Goal: Information Seeking & Learning: Learn about a topic

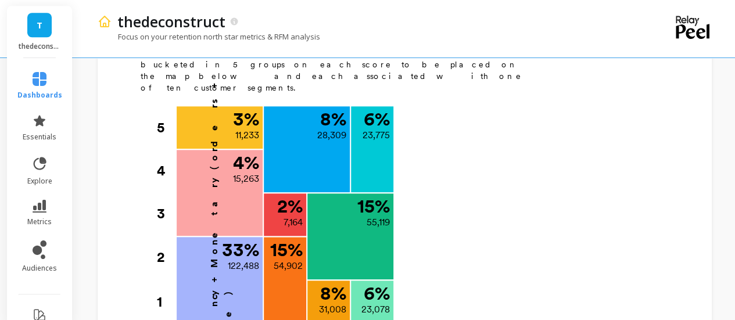
scroll to position [556, 0]
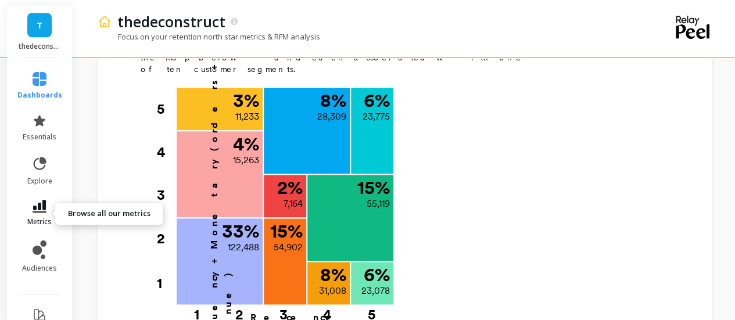
click at [39, 221] on span "metrics" at bounding box center [39, 221] width 24 height 9
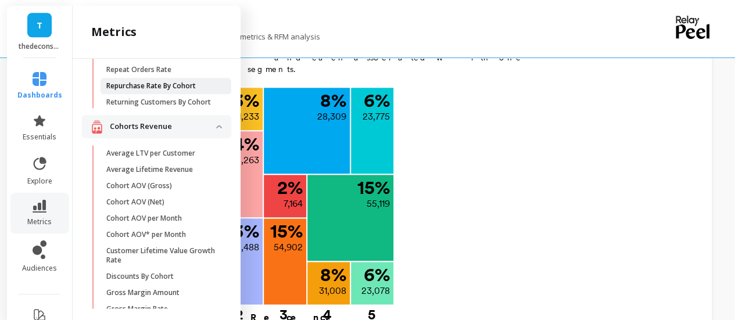
scroll to position [182, 0]
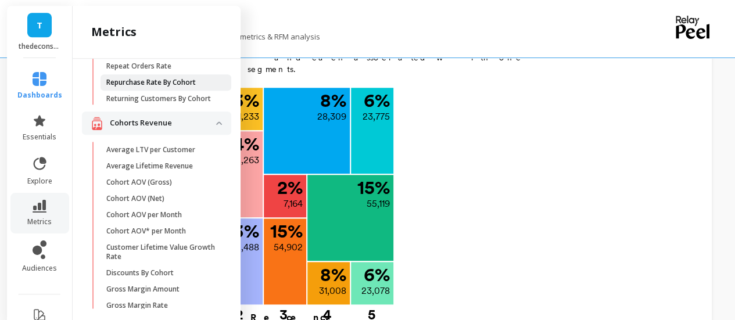
click at [142, 76] on link "Repurchase Rate By Cohort" at bounding box center [165, 82] width 131 height 16
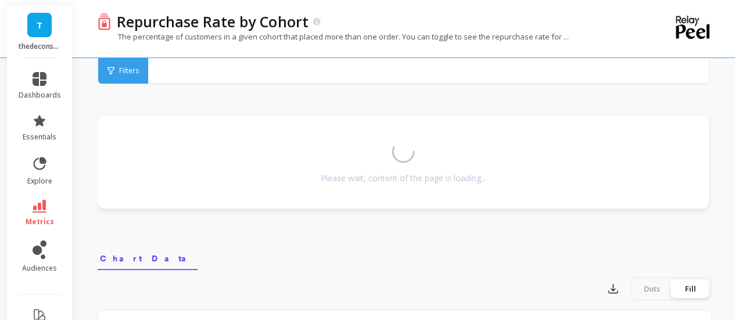
scroll to position [337, 0]
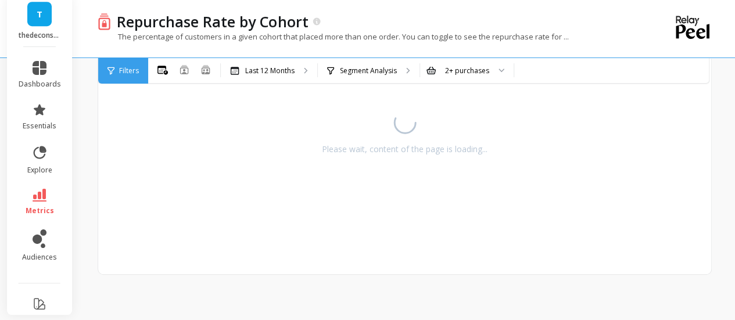
click at [135, 70] on span "Filters" at bounding box center [129, 70] width 20 height 9
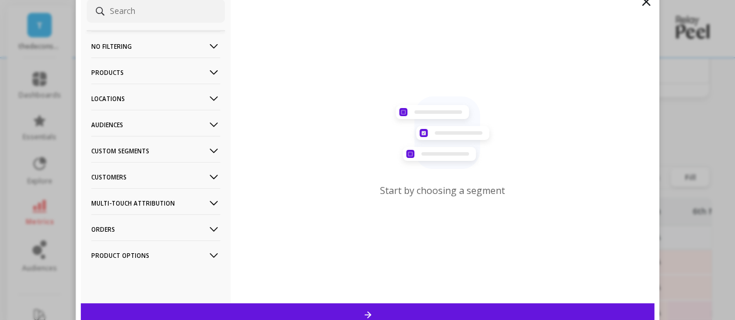
scroll to position [556, 0]
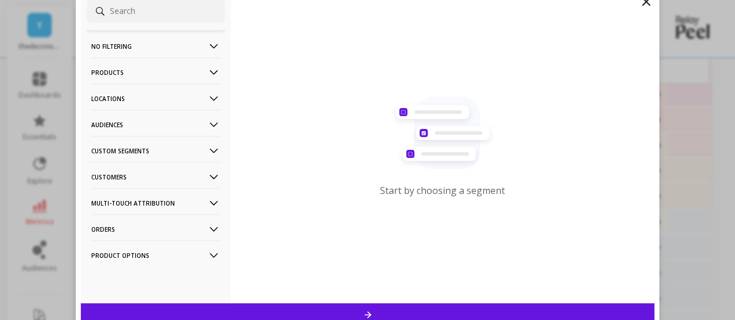
click at [128, 177] on p "Customers" at bounding box center [155, 177] width 129 height 30
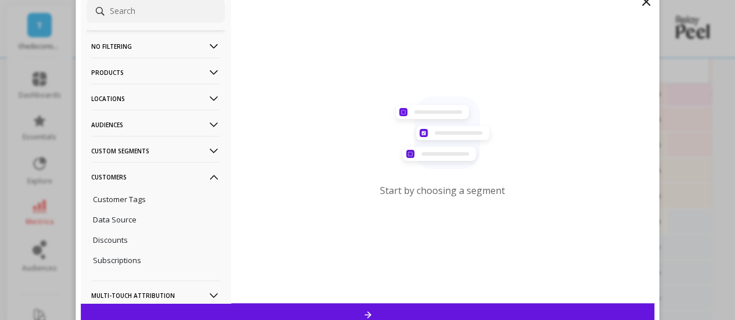
click at [128, 177] on p "Customers" at bounding box center [155, 177] width 129 height 30
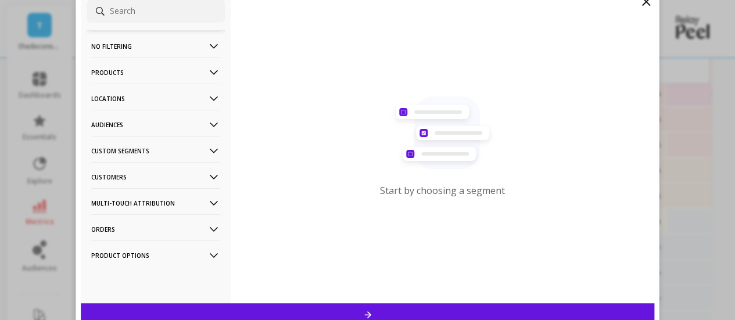
click at [128, 154] on p "Custom Segments" at bounding box center [155, 151] width 129 height 30
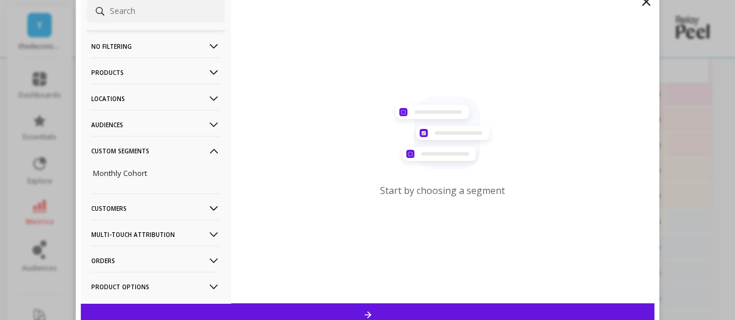
click at [128, 154] on p "Custom Segments" at bounding box center [155, 151] width 129 height 30
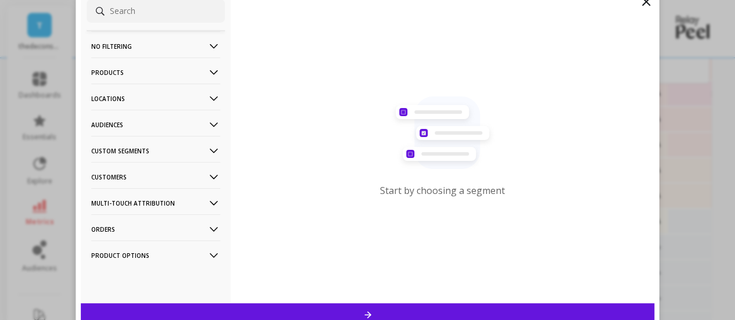
click at [125, 98] on p "Locations" at bounding box center [155, 99] width 129 height 30
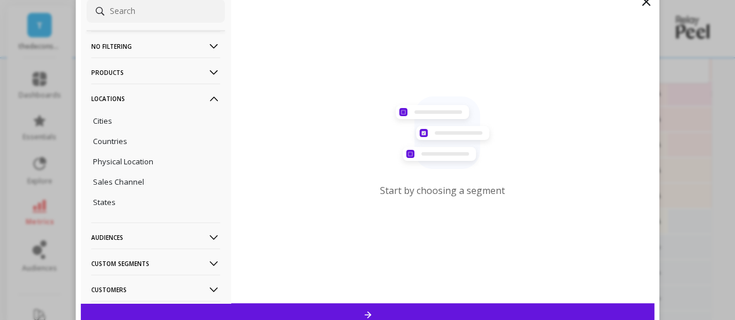
click at [125, 98] on p "Locations" at bounding box center [155, 99] width 129 height 30
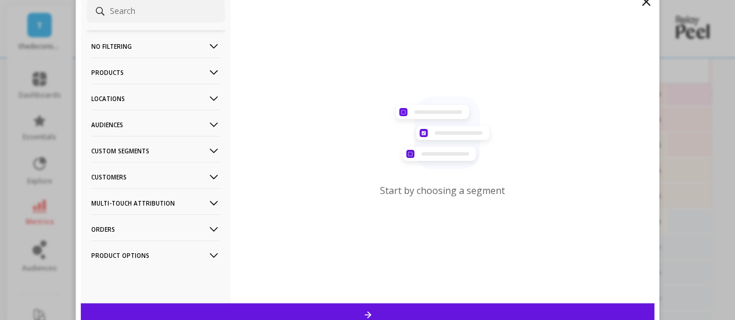
click at [124, 74] on p "Products" at bounding box center [155, 72] width 129 height 30
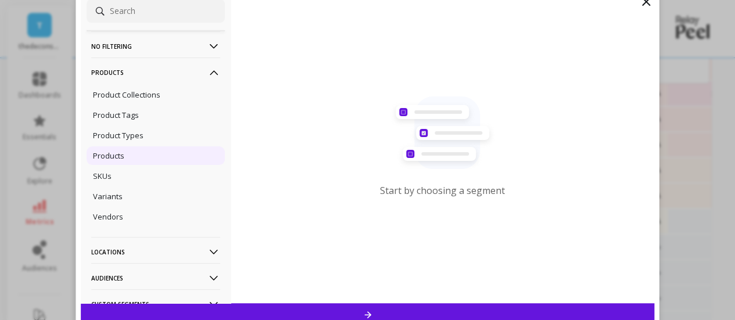
click at [116, 154] on p "Products" at bounding box center [108, 155] width 31 height 10
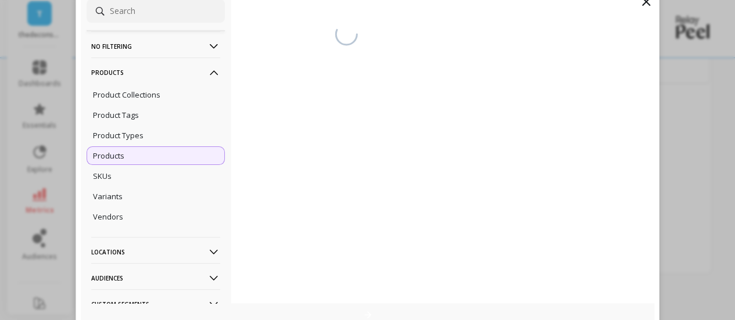
scroll to position [337, 0]
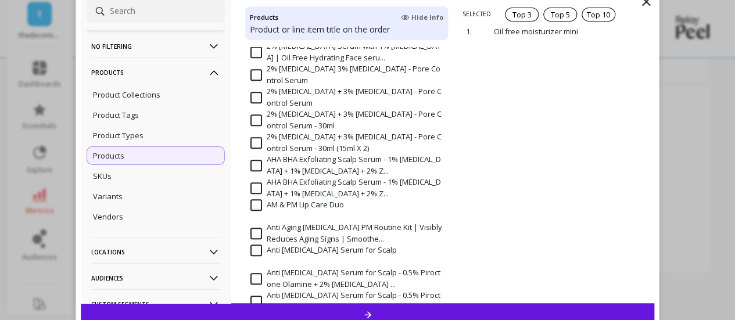
scroll to position [373, 0]
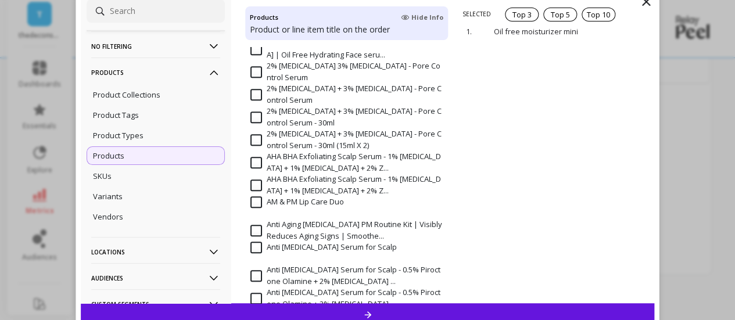
click at [315, 27] on p "Product or line item title on the order" at bounding box center [346, 30] width 193 height 12
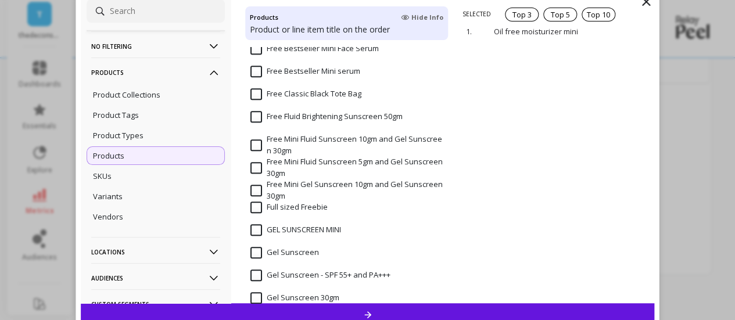
scroll to position [2769, 0]
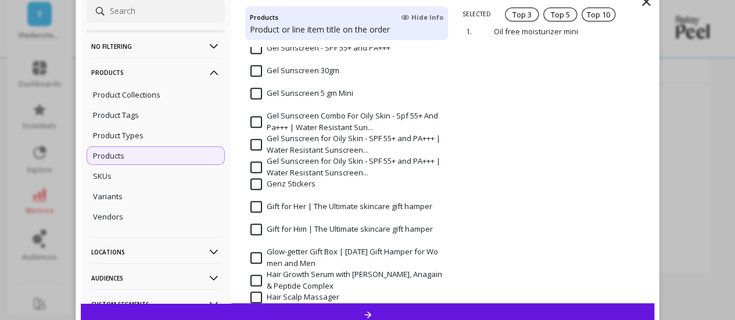
click at [261, 120] on input "Gel Sunscreen Combo For Oily Skin - Spf 55+ And Pa+++ | Water Resistant Sun..." at bounding box center [346, 121] width 193 height 23
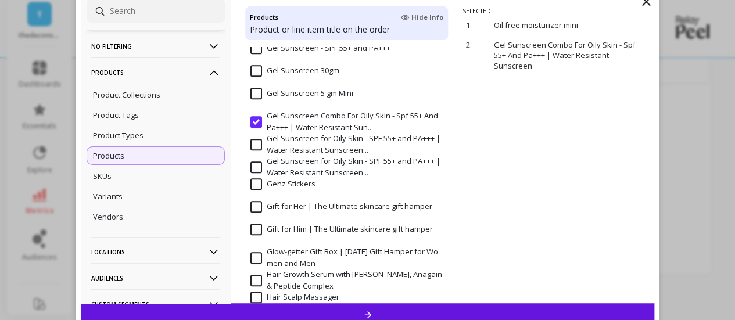
click at [367, 306] on div at bounding box center [368, 314] width 574 height 23
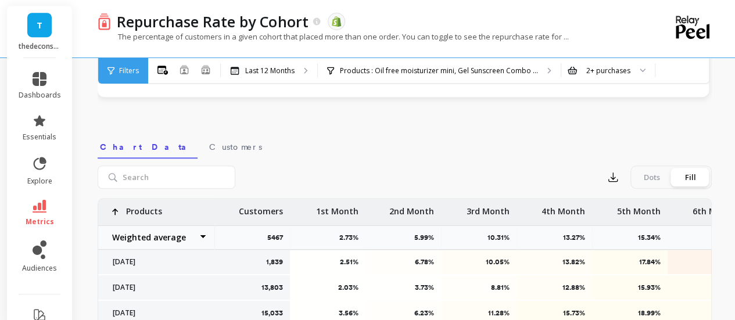
scroll to position [550, 0]
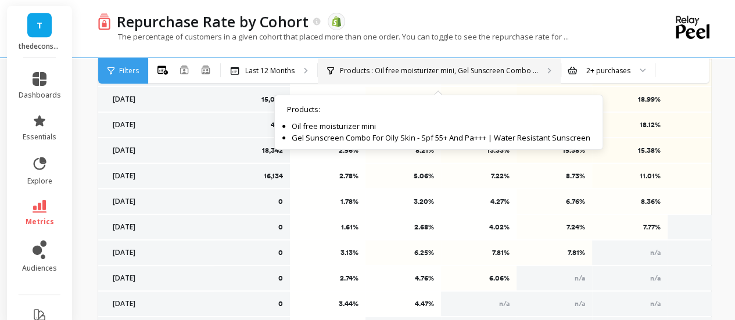
click at [427, 71] on p "Products : Oil free moisturizer mini, Gel Sunscreen Combo ..." at bounding box center [439, 70] width 198 height 9
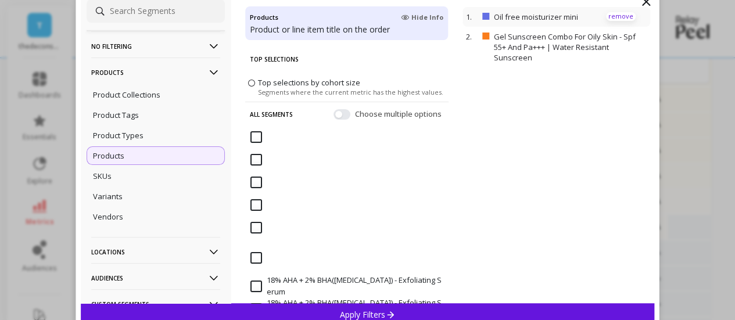
click at [606, 16] on p "remove" at bounding box center [621, 16] width 30 height 9
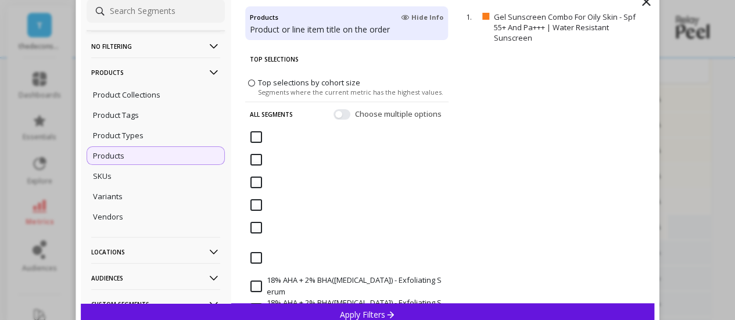
click at [372, 311] on p "Apply Filters" at bounding box center [367, 314] width 55 height 11
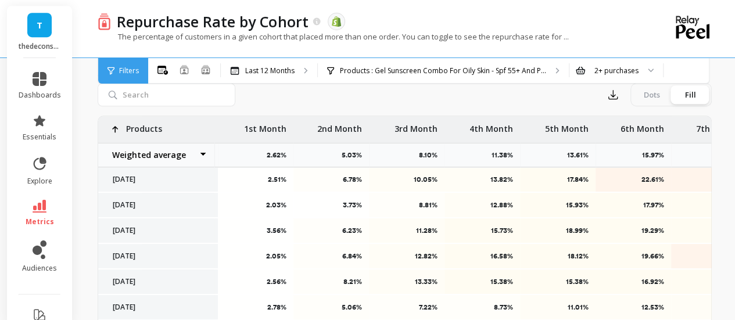
scroll to position [1, 73]
click at [343, 128] on p "2nd Month" at bounding box center [338, 125] width 45 height 19
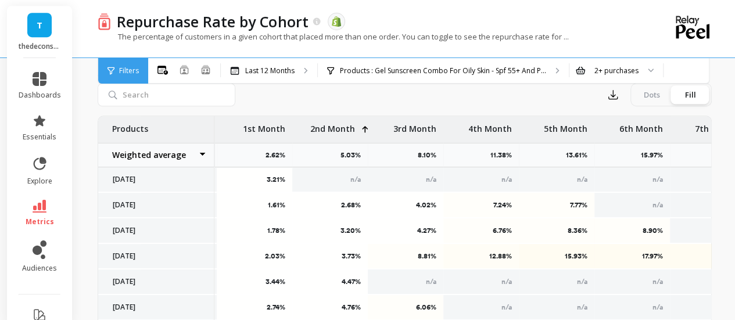
click at [343, 128] on p "2nd Month" at bounding box center [332, 125] width 45 height 19
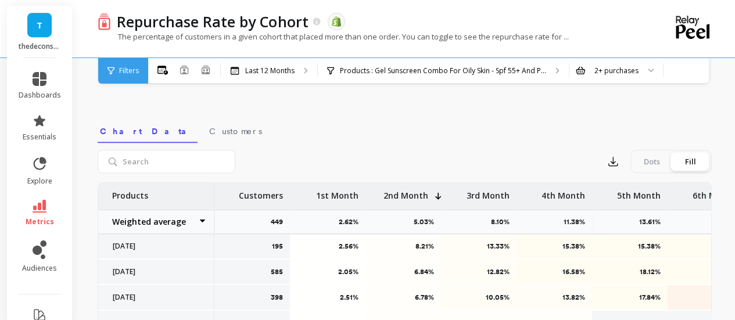
scroll to position [350, 0]
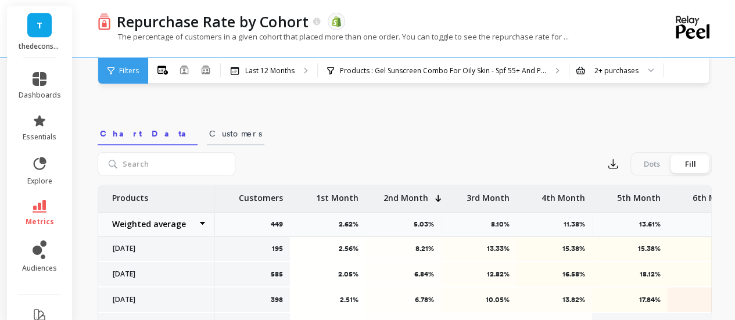
click at [209, 135] on span "Customers" at bounding box center [235, 134] width 53 height 12
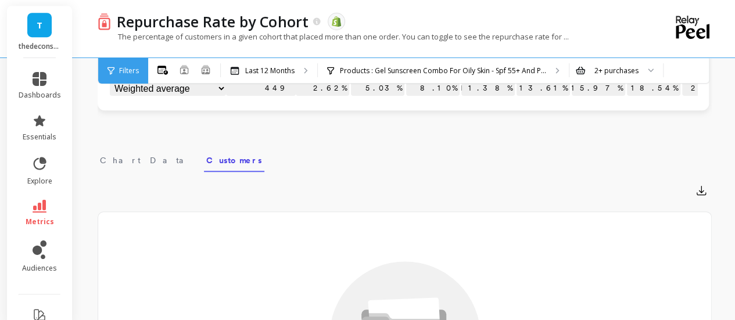
scroll to position [321, 0]
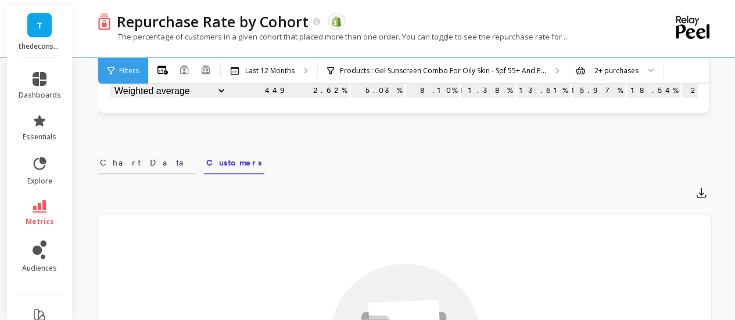
click at [132, 174] on link "Chart Data" at bounding box center [146, 160] width 97 height 27
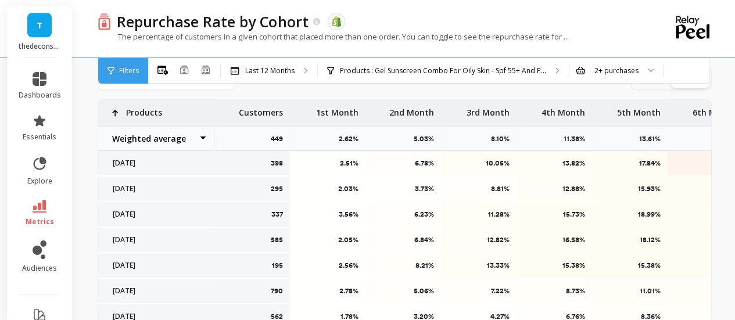
scroll to position [454, 0]
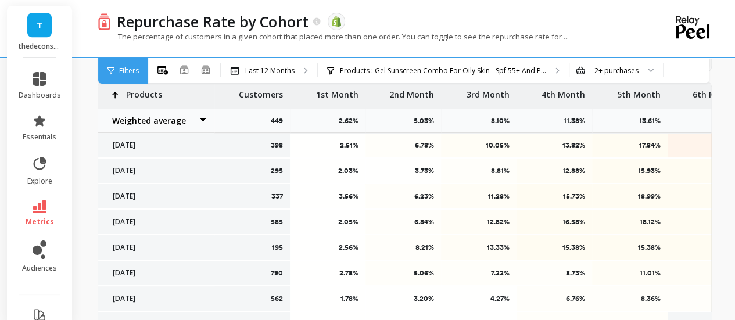
click at [192, 125] on select "Weighted average Weighted average excl. current month Sum [PERSON_NAME]" at bounding box center [156, 120] width 116 height 23
select select "max"
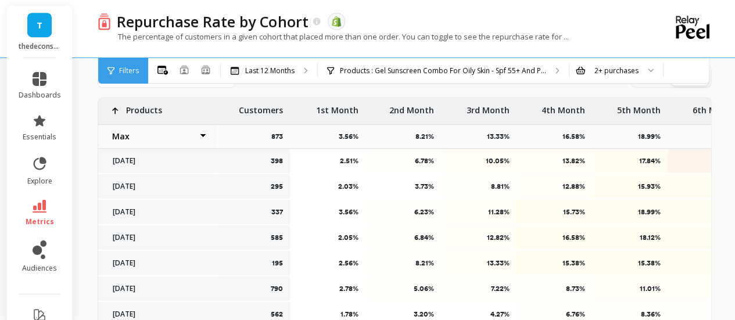
scroll to position [429, 0]
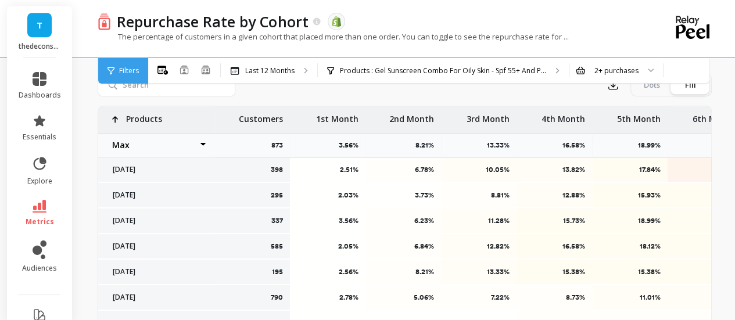
click at [169, 142] on select "Weighted average Weighted average excl. current month Sum [PERSON_NAME]" at bounding box center [156, 145] width 116 height 23
select select "min"
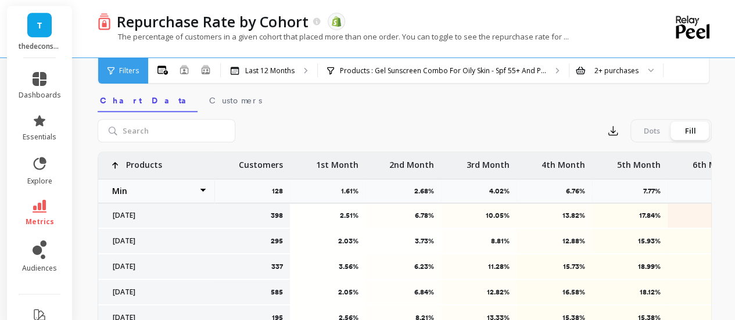
scroll to position [382, 0]
click at [143, 195] on select "Weighted average Weighted average excl. current month Sum [PERSON_NAME]" at bounding box center [156, 192] width 116 height 23
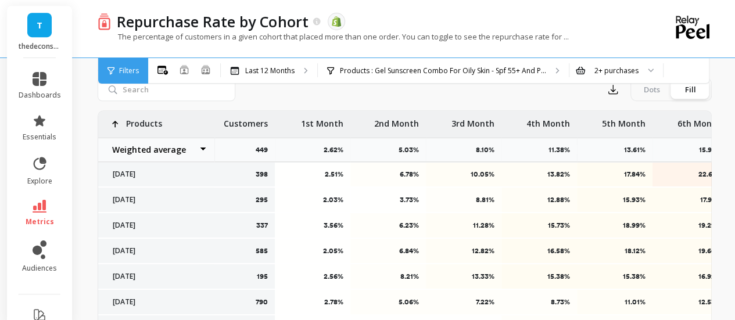
scroll to position [427, 0]
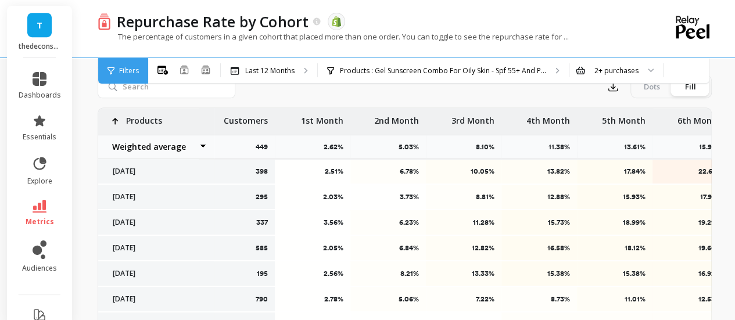
click at [175, 143] on select "Weighted average Weighted average excl. current month Sum [PERSON_NAME]" at bounding box center [156, 146] width 116 height 23
select select "sum"
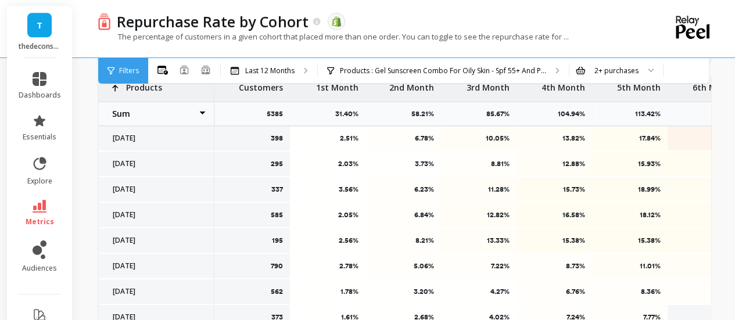
scroll to position [462, 0]
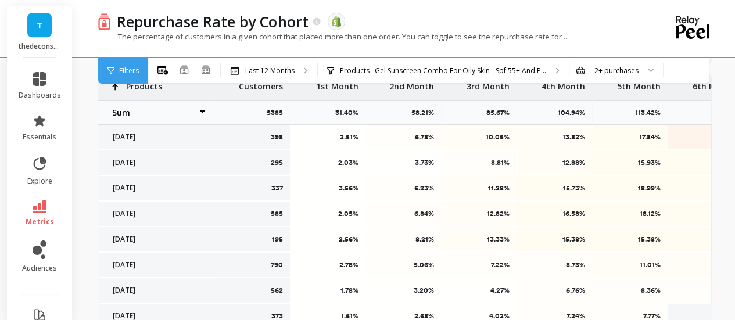
click at [147, 117] on select "Weighted average Weighted average excl. current month Sum [PERSON_NAME]" at bounding box center [156, 112] width 116 height 23
click at [151, 116] on select "Weighted average Weighted average excl. current month Sum [PERSON_NAME]" at bounding box center [156, 112] width 116 height 23
click at [163, 101] on select "Weighted average Weighted average excl. current month Sum [PERSON_NAME]" at bounding box center [156, 112] width 116 height 23
click at [171, 112] on select "Weighted average Weighted average excl. current month Sum [PERSON_NAME]" at bounding box center [156, 112] width 116 height 23
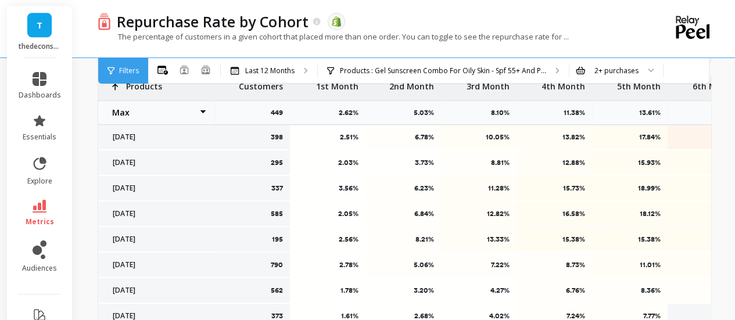
select select "max"
click at [164, 120] on select "Weighted average Weighted average excl. current month Sum [PERSON_NAME]" at bounding box center [156, 112] width 116 height 23
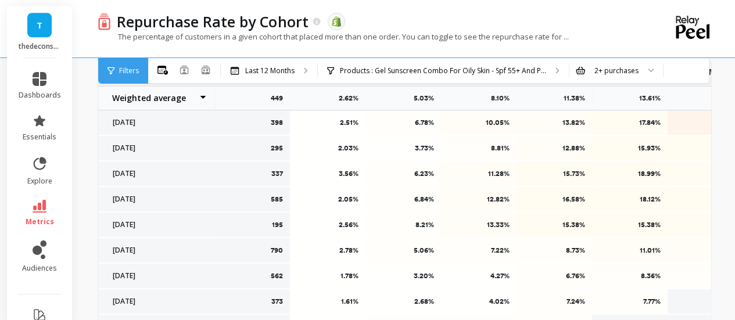
scroll to position [462, 0]
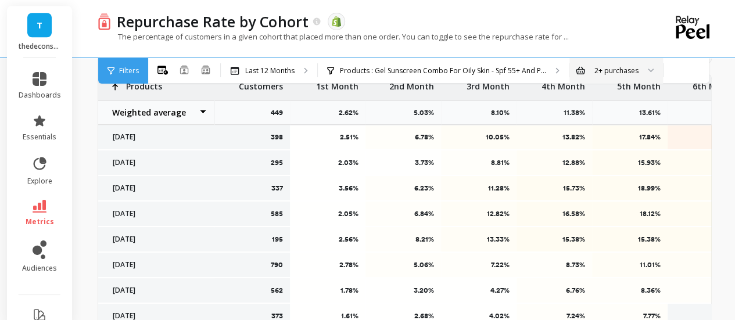
click at [617, 62] on div "2+ purchases" at bounding box center [615, 71] width 93 height 26
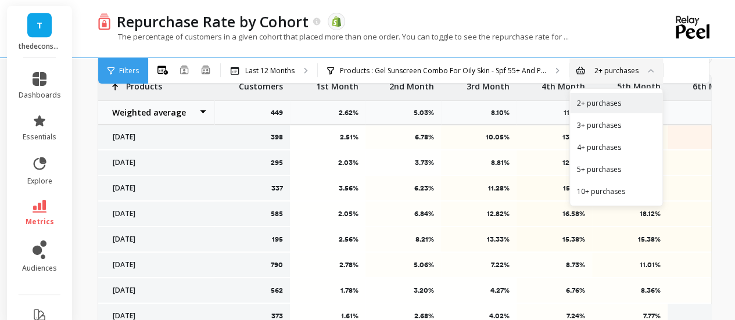
click at [617, 62] on div "2+ purchases" at bounding box center [615, 71] width 93 height 26
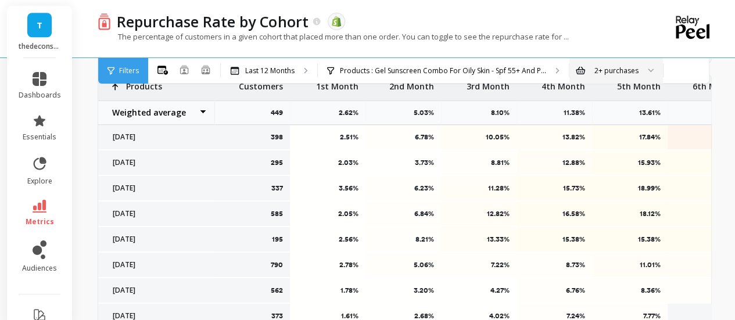
click at [41, 102] on li "dashboards" at bounding box center [40, 86] width 56 height 42
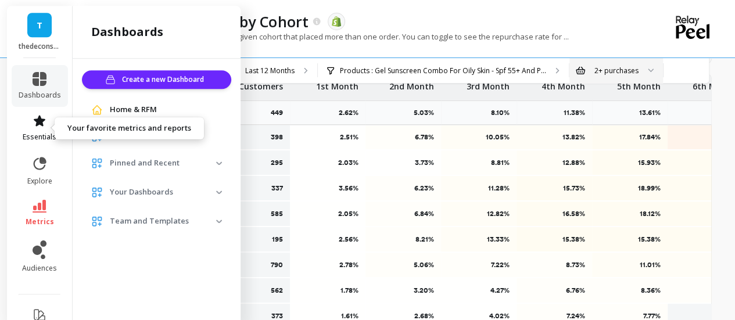
click at [31, 138] on span "essentials" at bounding box center [40, 136] width 34 height 9
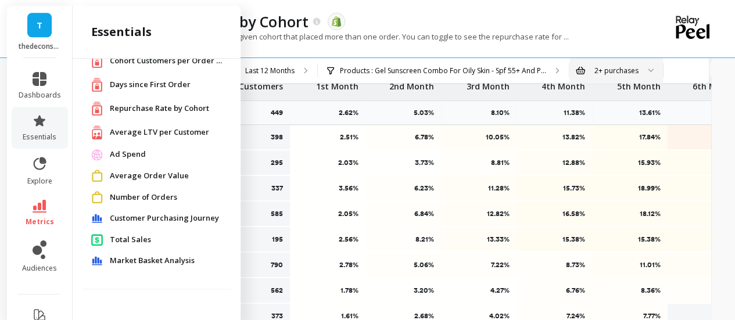
scroll to position [43, 0]
click at [150, 215] on span "Customer Purchasing Journey" at bounding box center [164, 219] width 109 height 12
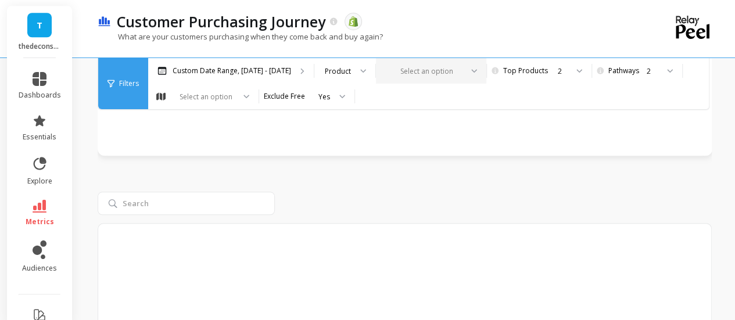
click at [409, 67] on div at bounding box center [423, 71] width 75 height 11
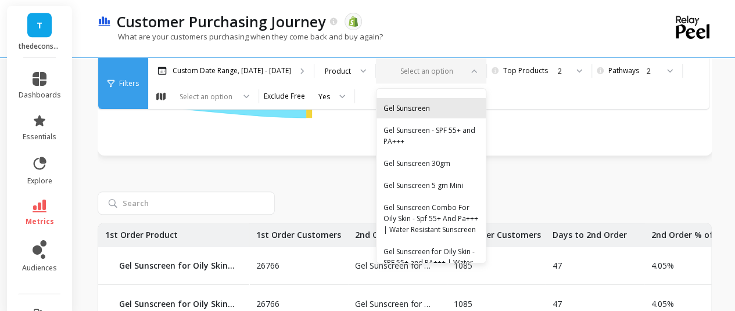
scroll to position [4942, 0]
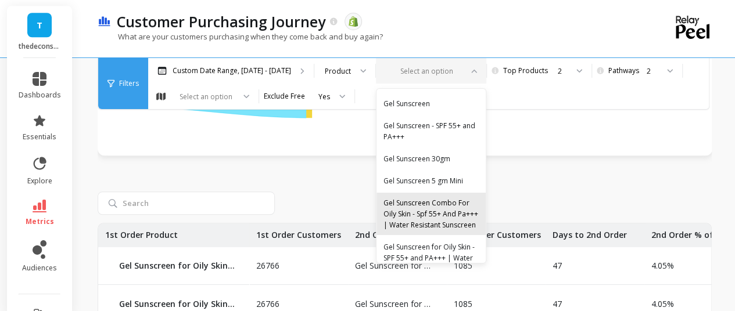
click at [405, 197] on div "Gel Sunscreen Combo For Oily Skin - Spf 55+ And Pa+++ | Water Resistant Sunscre…" at bounding box center [430, 213] width 95 height 33
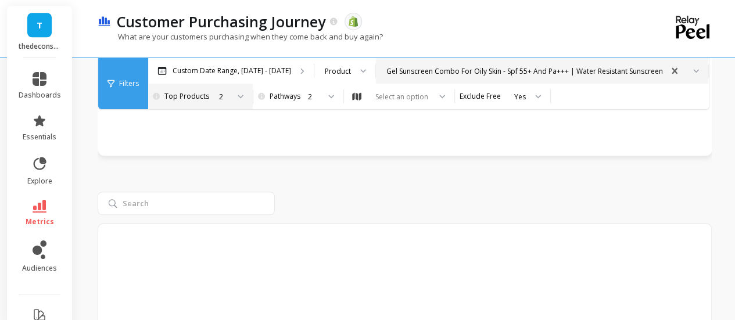
click at [237, 100] on div at bounding box center [236, 97] width 14 height 26
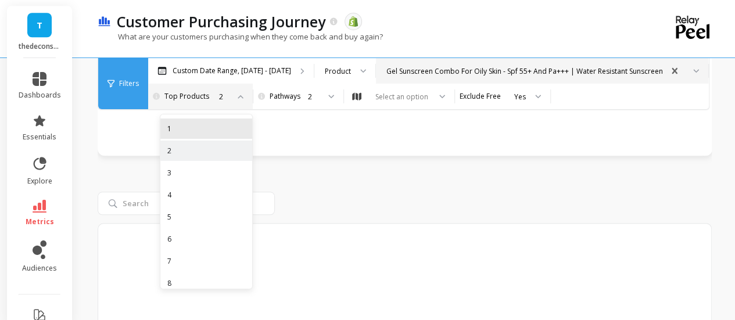
click at [189, 124] on div "1" at bounding box center [206, 128] width 78 height 11
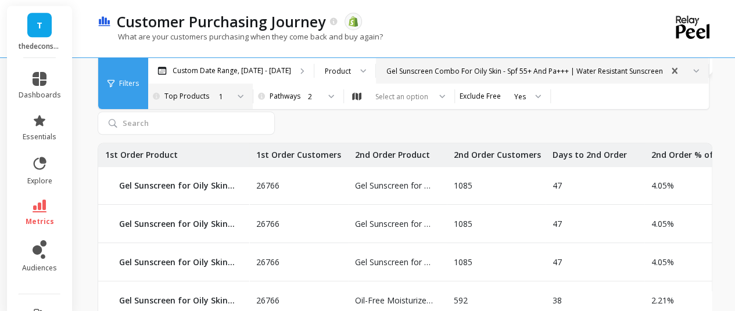
scroll to position [543, 0]
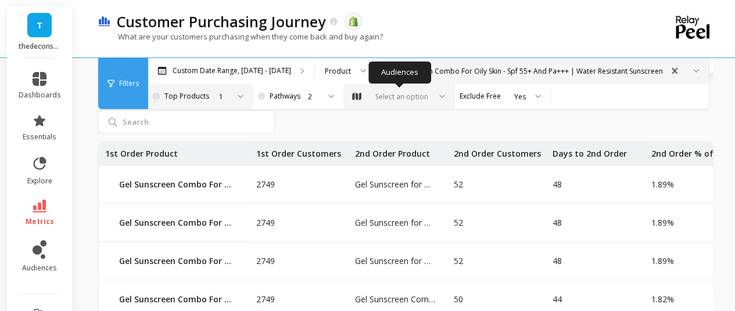
click at [416, 102] on div "Select an option" at bounding box center [399, 97] width 110 height 26
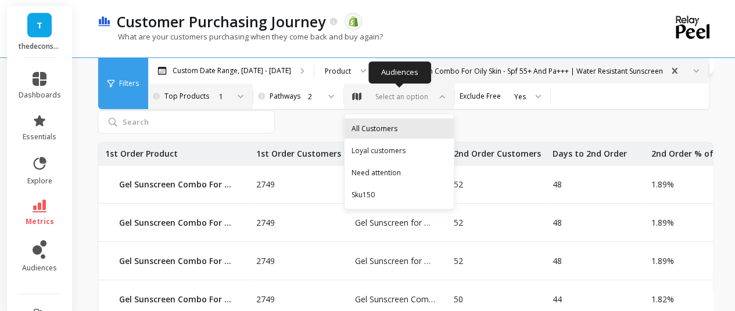
click at [387, 127] on div "All Customers" at bounding box center [398, 128] width 95 height 11
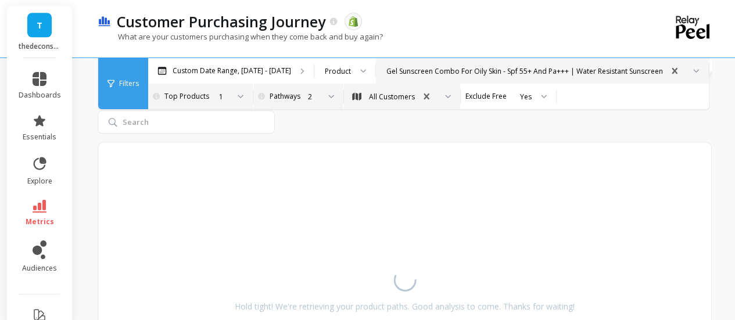
click at [318, 98] on div "2" at bounding box center [313, 96] width 11 height 11
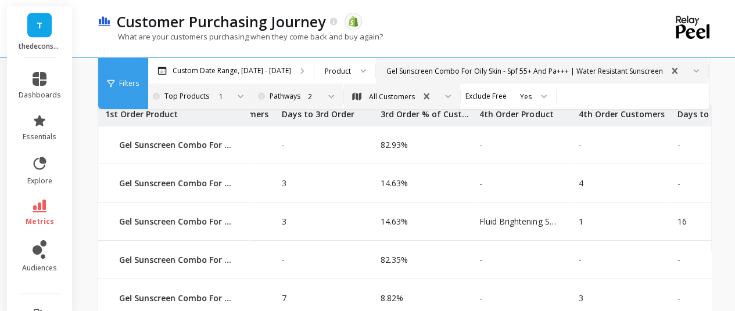
scroll to position [0, 671]
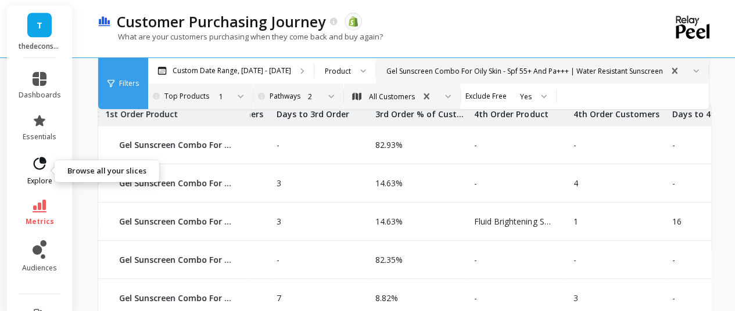
click at [35, 175] on link "explore" at bounding box center [40, 171] width 42 height 30
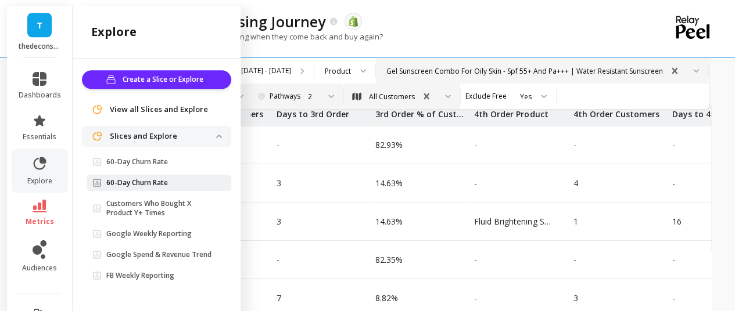
scroll to position [1, 0]
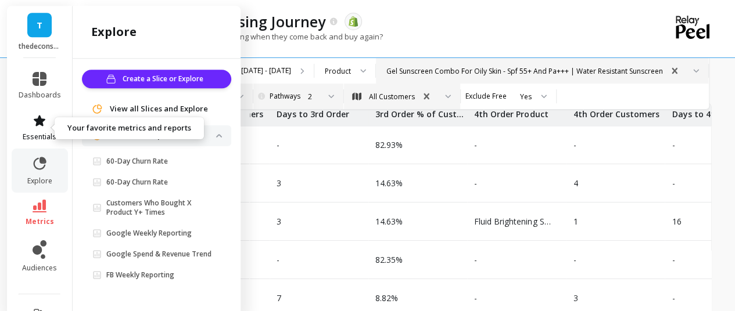
click at [30, 132] on link "essentials" at bounding box center [40, 128] width 42 height 28
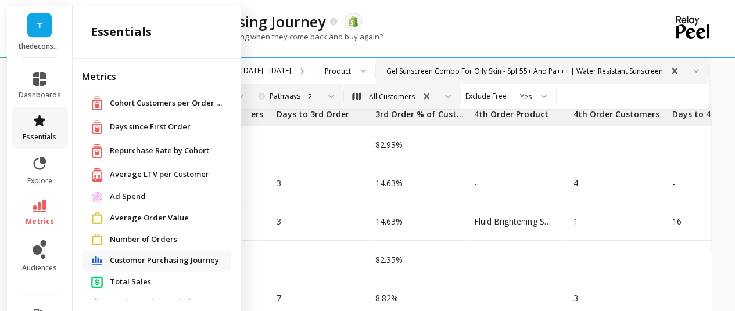
scroll to position [43, 0]
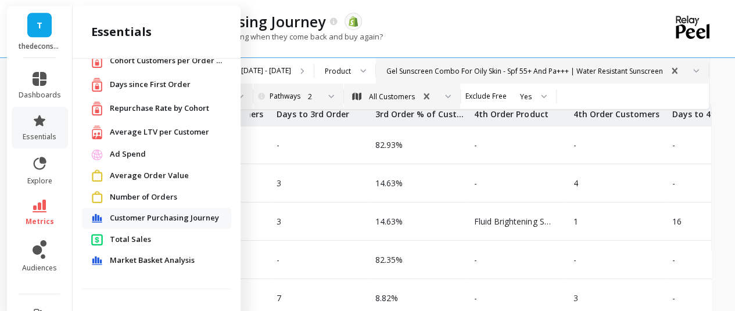
click at [127, 135] on span "Average LTV per Customer" at bounding box center [159, 133] width 99 height 12
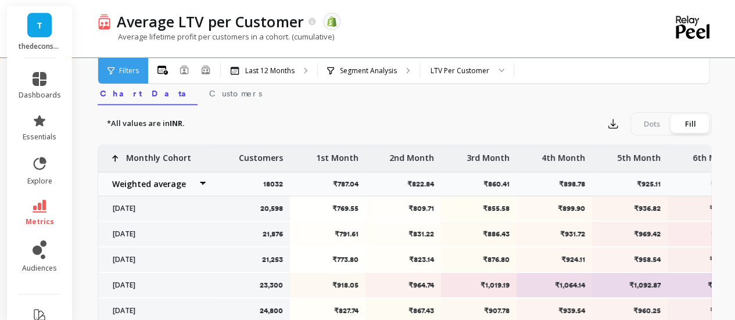
scroll to position [400, 0]
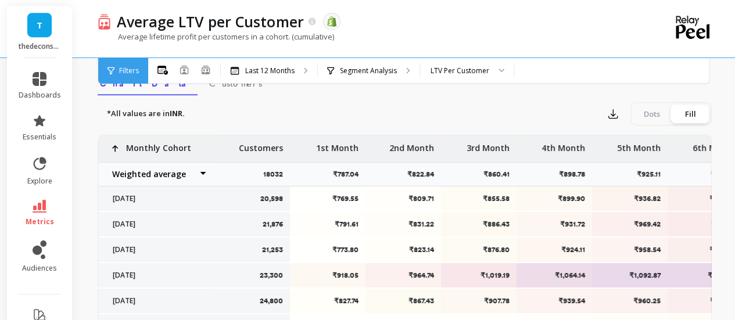
click at [186, 173] on select "Weighted average Weighted average excl. current month Sum [PERSON_NAME]" at bounding box center [156, 174] width 116 height 23
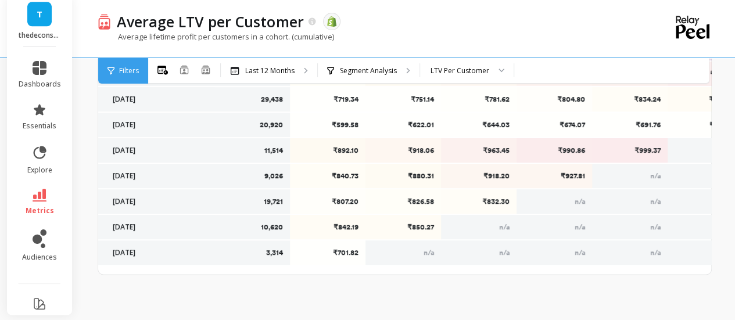
select select "sum"
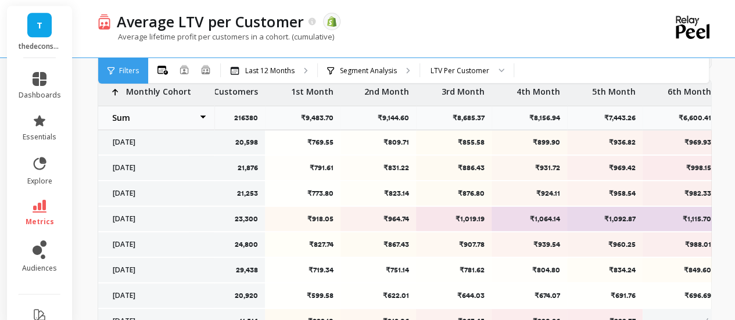
scroll to position [0, 25]
